Goal: Information Seeking & Learning: Understand process/instructions

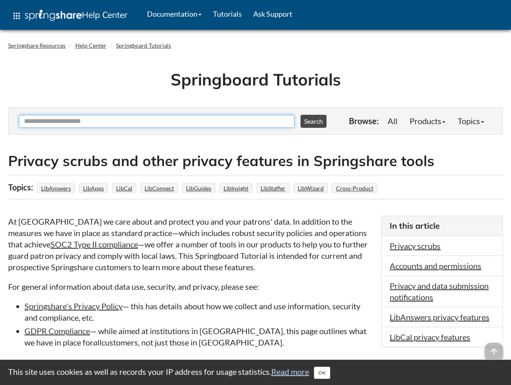
click at [129, 124] on input "Ask Another Question" at bounding box center [157, 121] width 276 height 13
type input "**********"
click at [301, 115] on button "Search" at bounding box center [314, 121] width 26 height 13
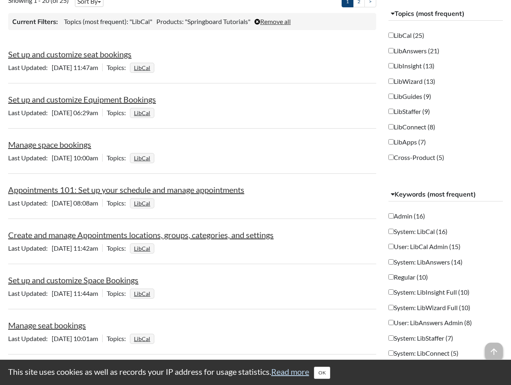
scroll to position [204, 0]
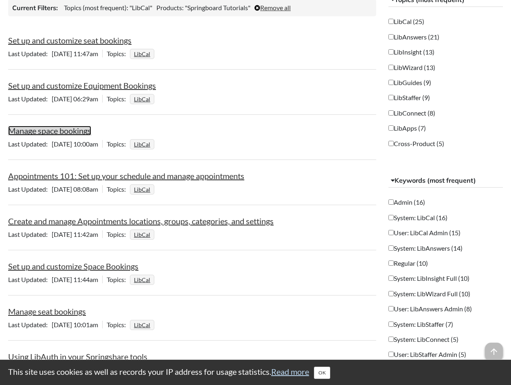
click at [57, 131] on link "Manage space bookings" at bounding box center [49, 131] width 83 height 10
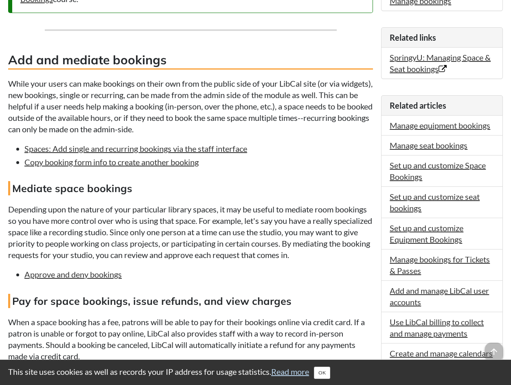
scroll to position [81, 0]
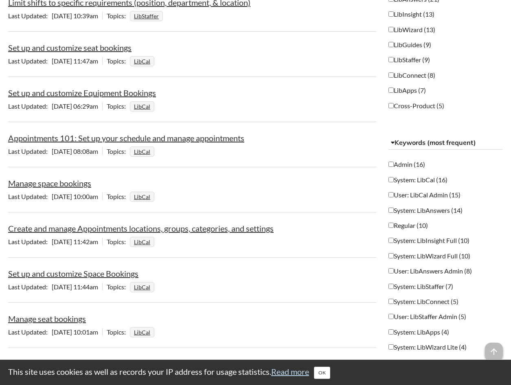
scroll to position [244, 0]
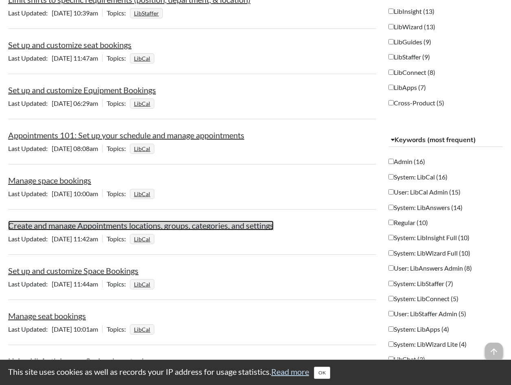
click at [223, 226] on link "Create and manage Appointments locations, groups, categories, and settings" at bounding box center [140, 226] width 265 height 10
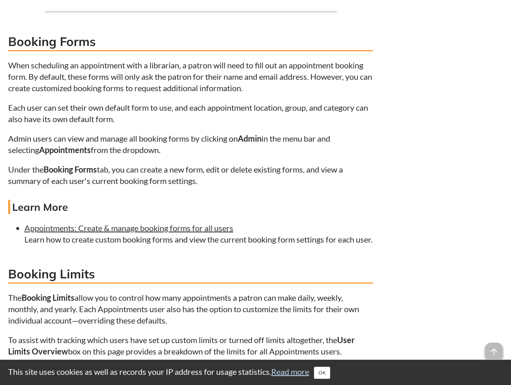
scroll to position [2222, 0]
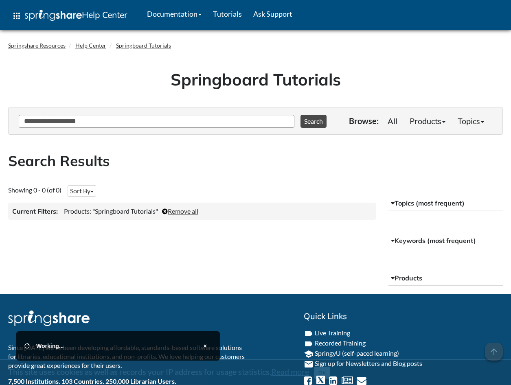
scroll to position [41, 0]
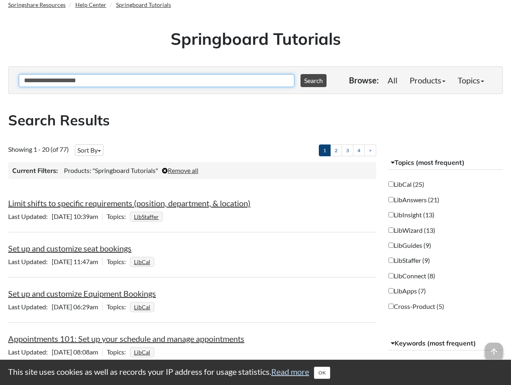
click at [231, 78] on input "**********" at bounding box center [157, 80] width 276 height 13
type input "******"
click at [301, 74] on button "Search" at bounding box center [314, 80] width 26 height 13
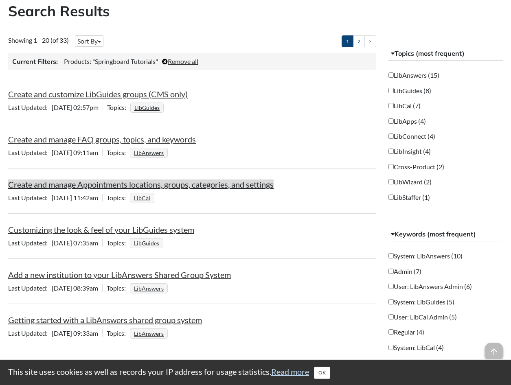
scroll to position [163, 0]
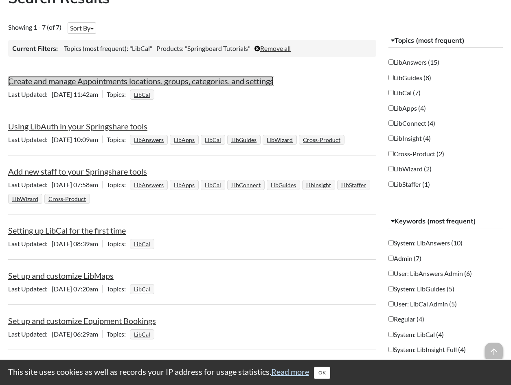
click at [212, 86] on link "Create and manage Appointments locations, groups, categories, and settings" at bounding box center [140, 81] width 265 height 10
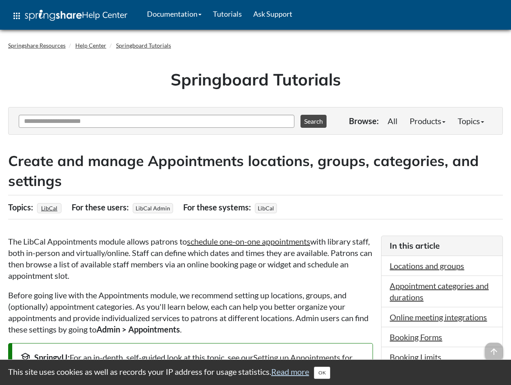
scroll to position [41, 0]
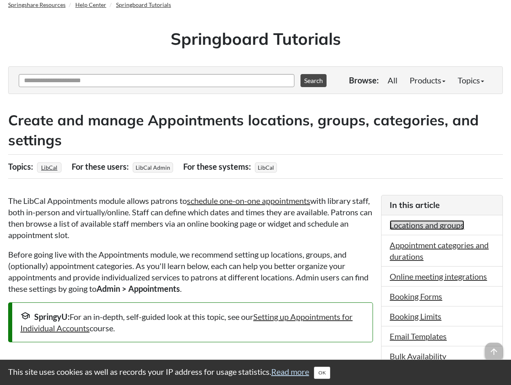
click at [432, 228] on link "Locations and groups" at bounding box center [427, 225] width 75 height 10
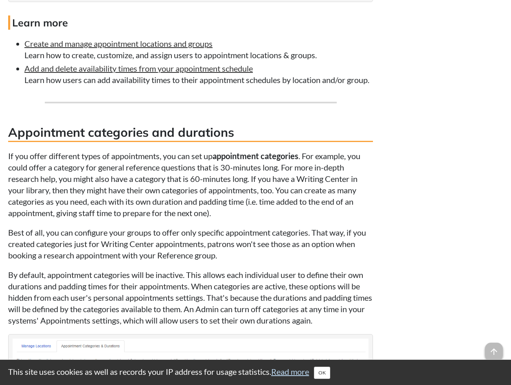
scroll to position [1096, 0]
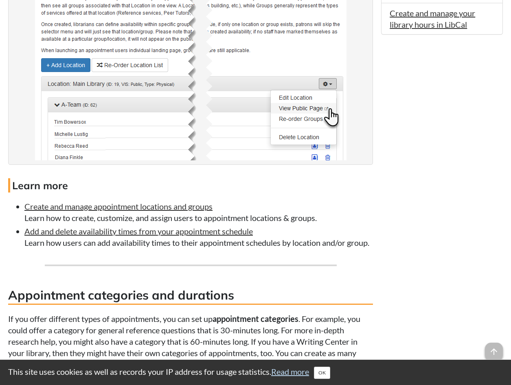
scroll to position [892, 0]
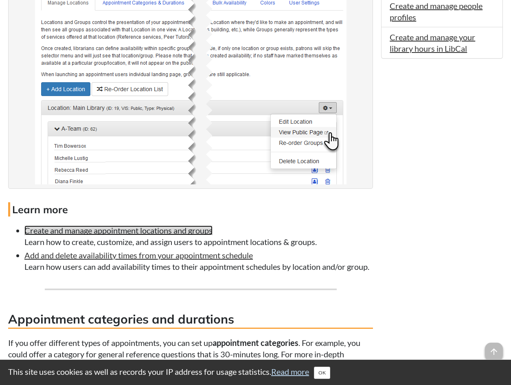
click at [155, 228] on link "Create and manage appointment locations and groups" at bounding box center [118, 231] width 188 height 10
